Goal: Transaction & Acquisition: Purchase product/service

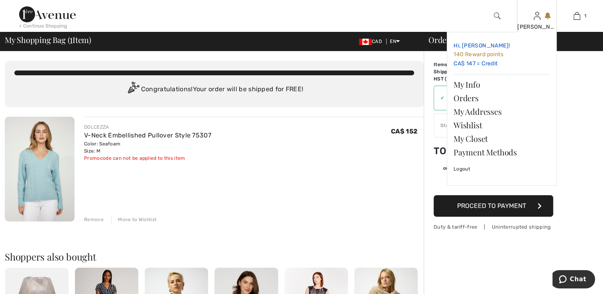
click at [489, 66] on link "Hi, Caroll! 140 Reward points CA$ 147 = Credit" at bounding box center [502, 55] width 96 height 32
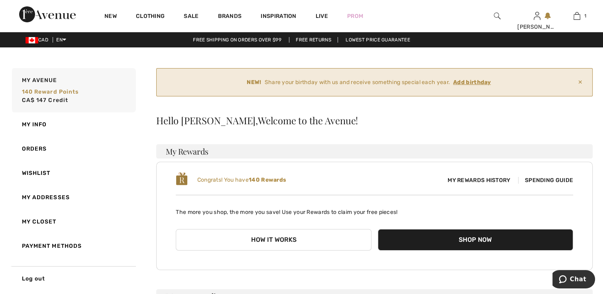
click at [544, 180] on span "Spending Guide" at bounding box center [545, 180] width 55 height 7
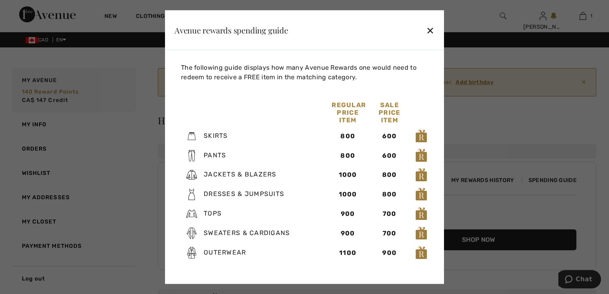
click at [433, 31] on div "✕" at bounding box center [430, 30] width 8 height 17
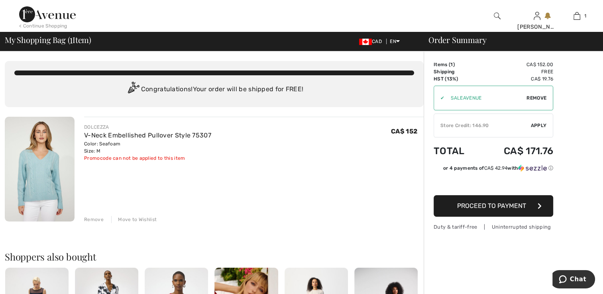
click at [94, 219] on div "Remove" at bounding box center [94, 219] width 20 height 7
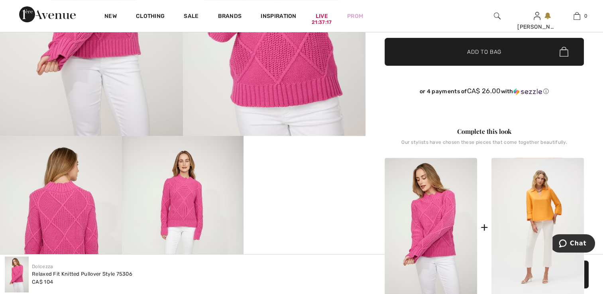
scroll to position [322, 0]
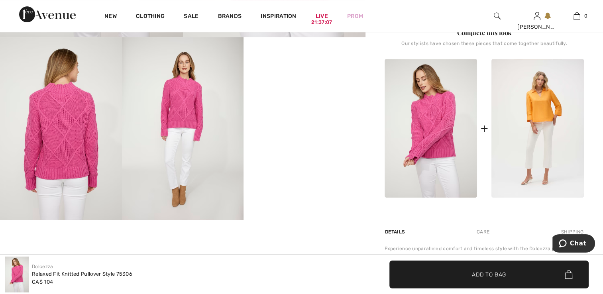
click at [424, 116] on img at bounding box center [431, 128] width 92 height 139
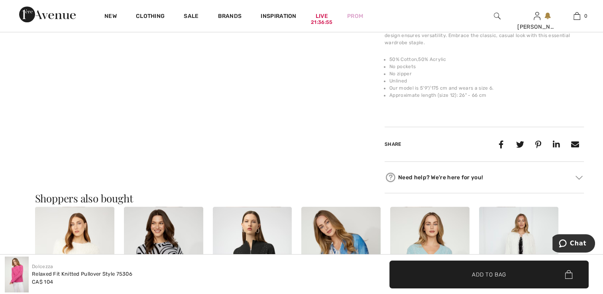
scroll to position [487, 0]
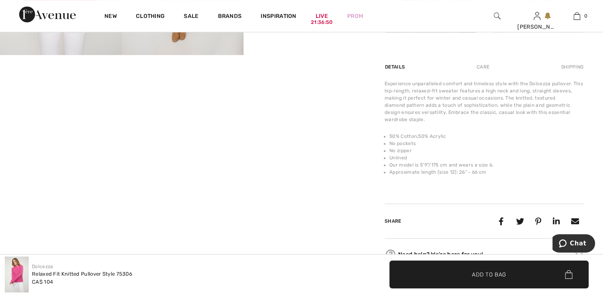
click at [480, 277] on span "Add to Bag" at bounding box center [489, 274] width 34 height 8
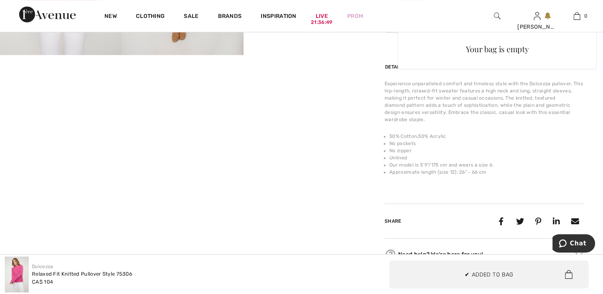
scroll to position [0, 0]
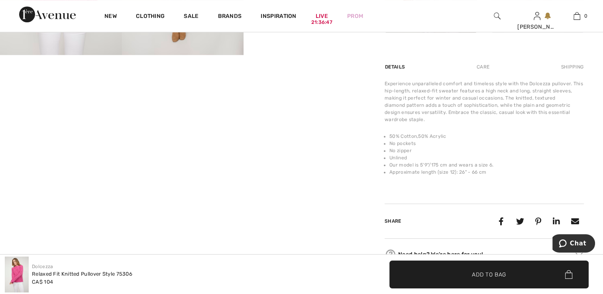
click at [480, 277] on span "✔ Added to Bag Add to Bag" at bounding box center [489, 275] width 199 height 28
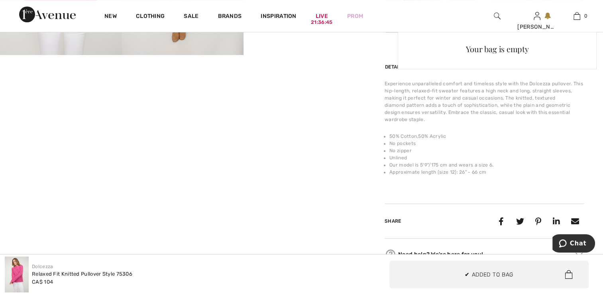
click at [567, 274] on img at bounding box center [569, 274] width 8 height 9
click at [420, 249] on div "Need help? We're here for you!" at bounding box center [484, 254] width 199 height 12
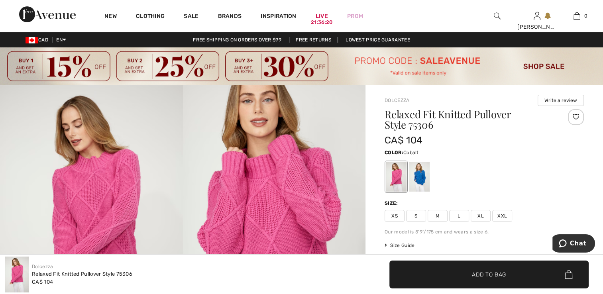
click at [422, 186] on div at bounding box center [419, 177] width 21 height 30
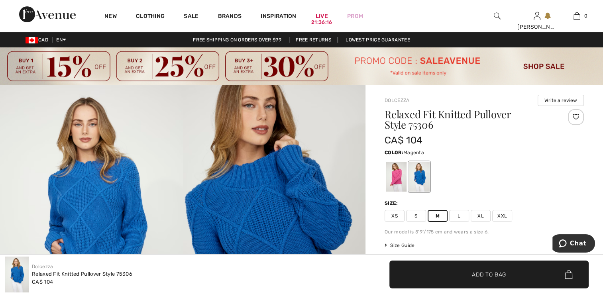
click at [398, 185] on div at bounding box center [396, 177] width 21 height 30
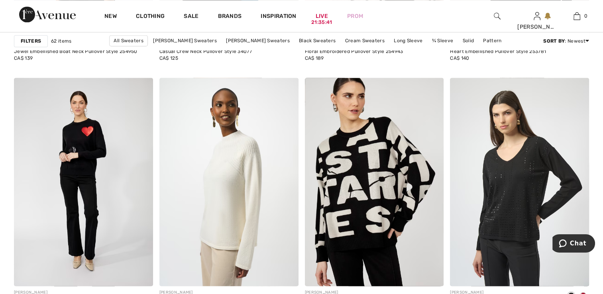
scroll to position [1464, 0]
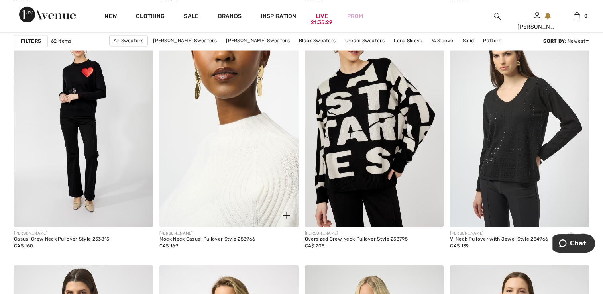
click at [230, 146] on img at bounding box center [228, 123] width 139 height 209
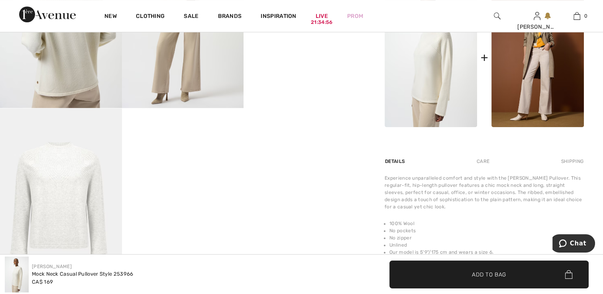
scroll to position [474, 0]
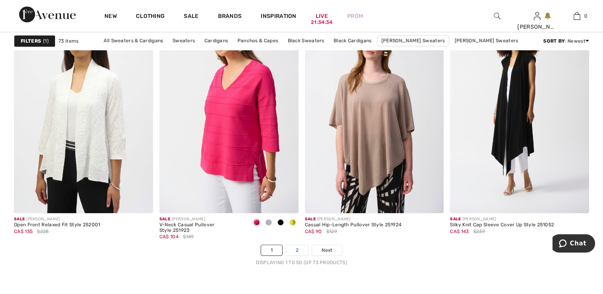
click at [295, 245] on link "2" at bounding box center [297, 250] width 22 height 10
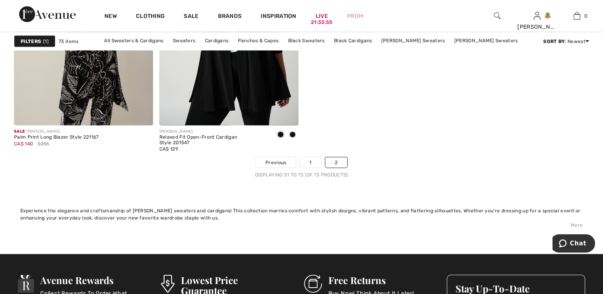
scroll to position [1830, 0]
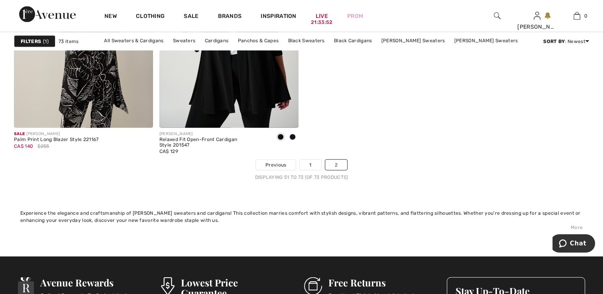
click at [335, 163] on link "2" at bounding box center [336, 165] width 22 height 10
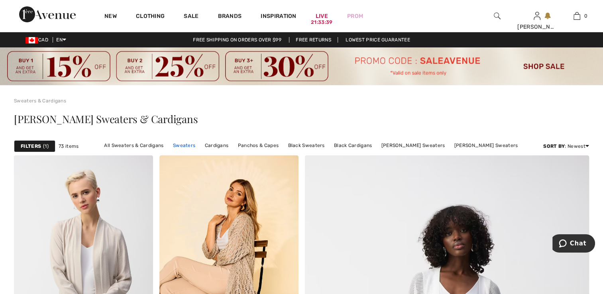
click at [192, 147] on link "Sweaters" at bounding box center [184, 145] width 30 height 10
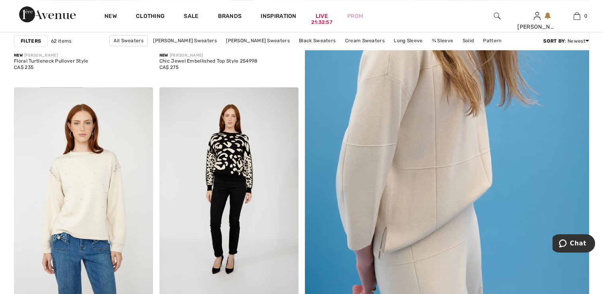
scroll to position [186, 0]
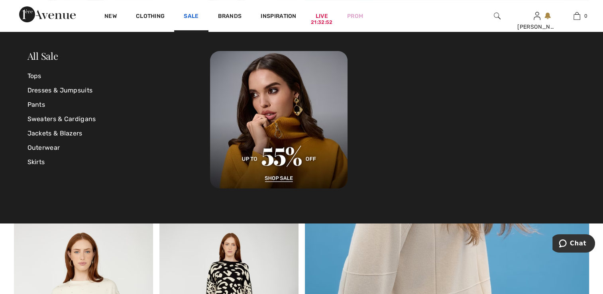
click at [188, 18] on link "Sale" at bounding box center [191, 17] width 15 height 8
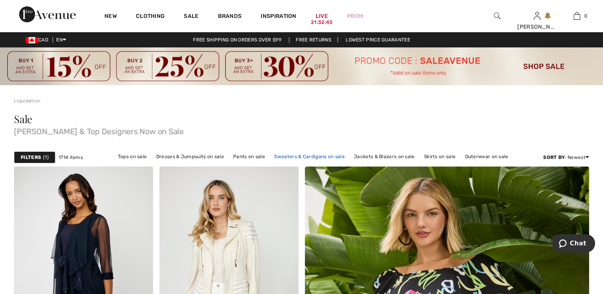
click at [301, 158] on link "Sweaters & Cardigans on sale" at bounding box center [309, 157] width 78 height 10
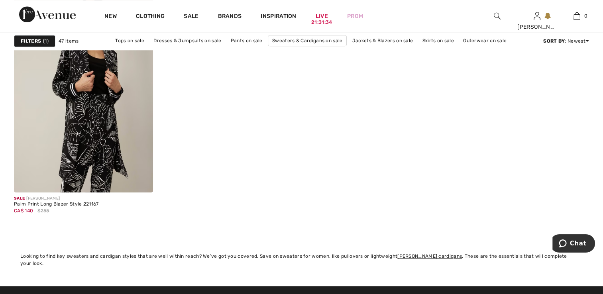
scroll to position [3710, 0]
